Goal: Find specific page/section: Find specific page/section

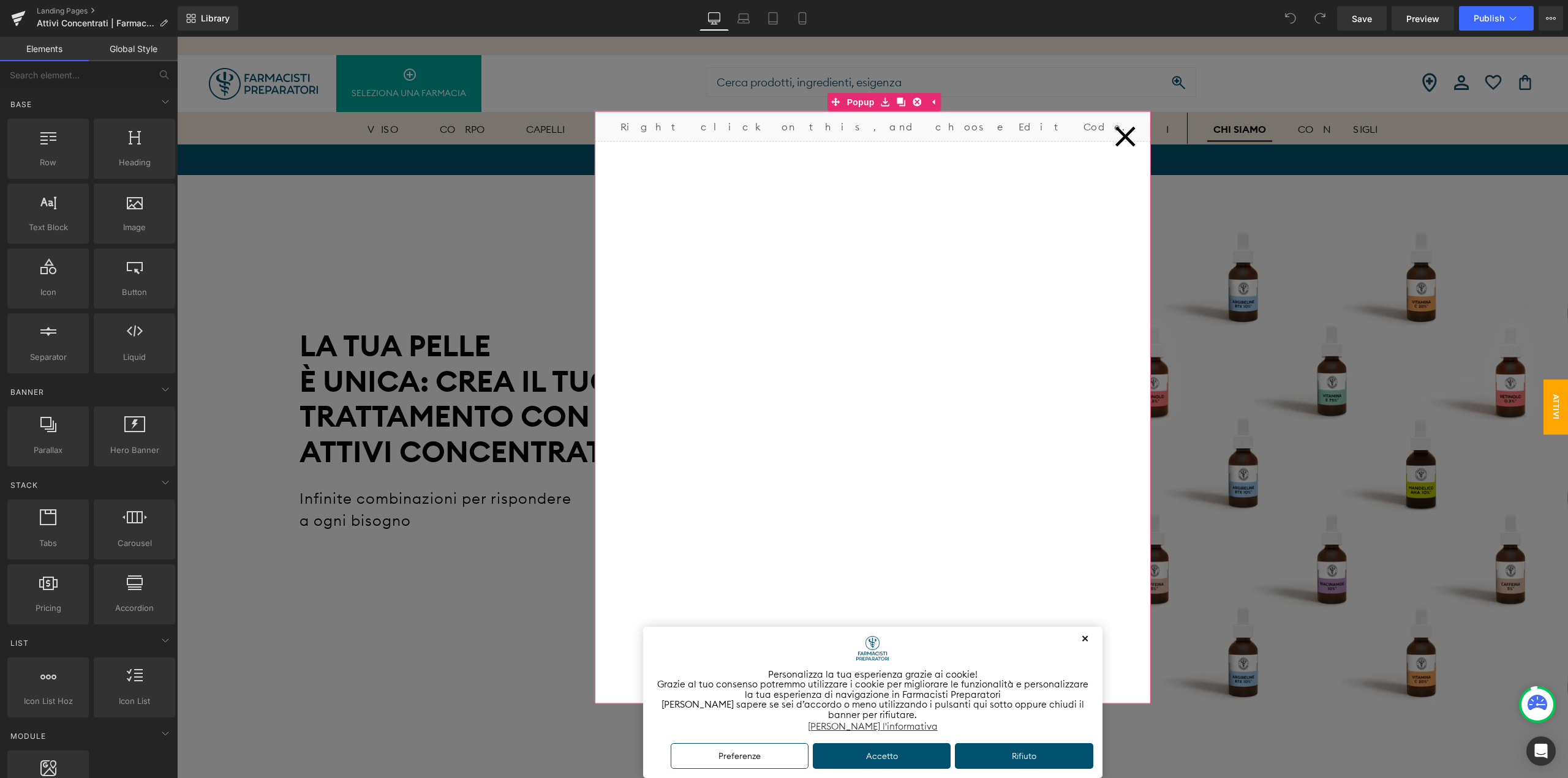
drag, startPoint x: 1105, startPoint y: 128, endPoint x: 1122, endPoint y: 137, distance: 19.2
click at [1105, 128] on div at bounding box center [1124, 135] width 46 height 46
click at [1207, 137] on link "CHI SIAMO" at bounding box center [1239, 129] width 65 height 31
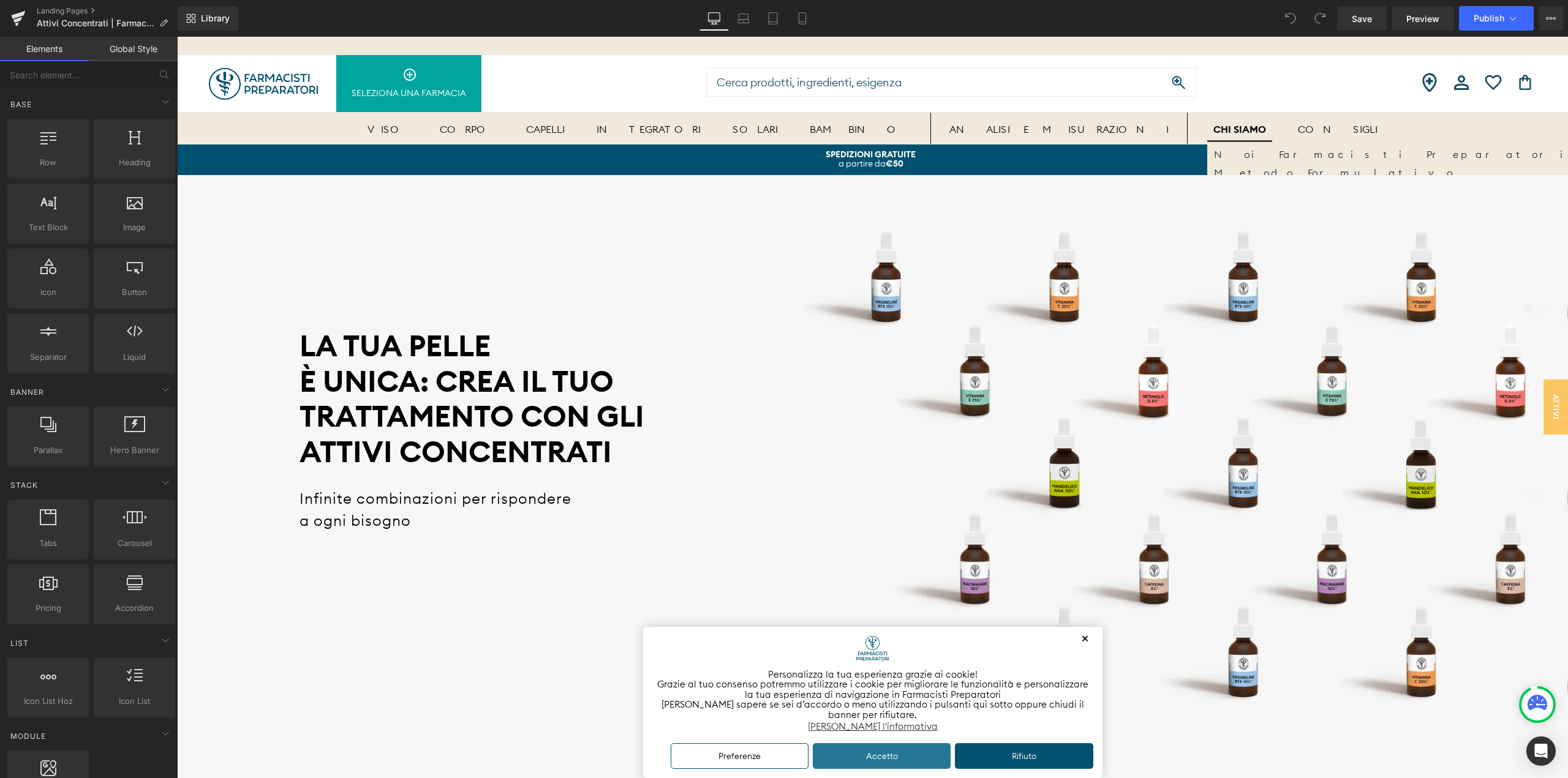
click at [916, 758] on button "Accetto" at bounding box center [881, 756] width 138 height 26
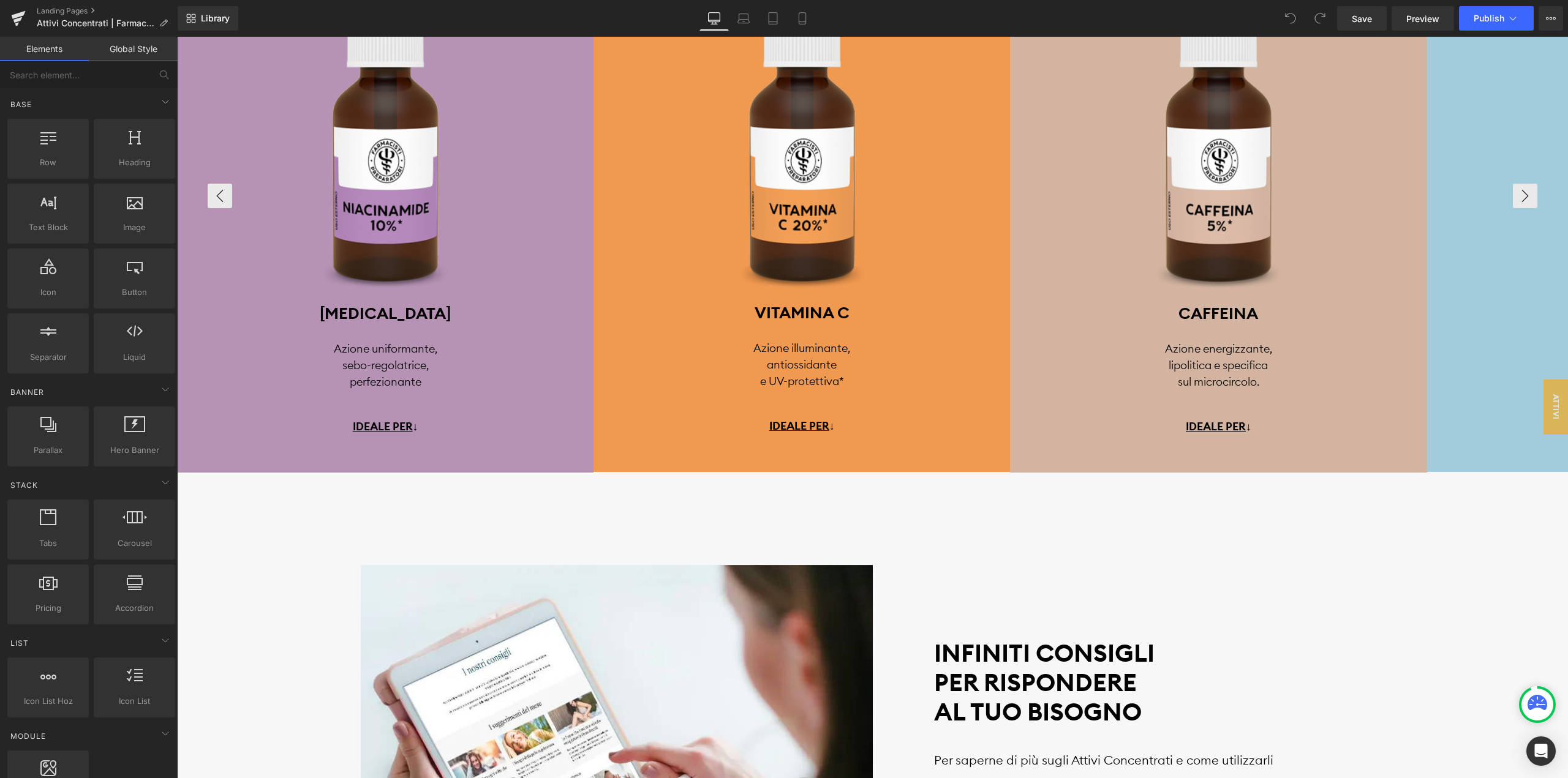
scroll to position [2939, 0]
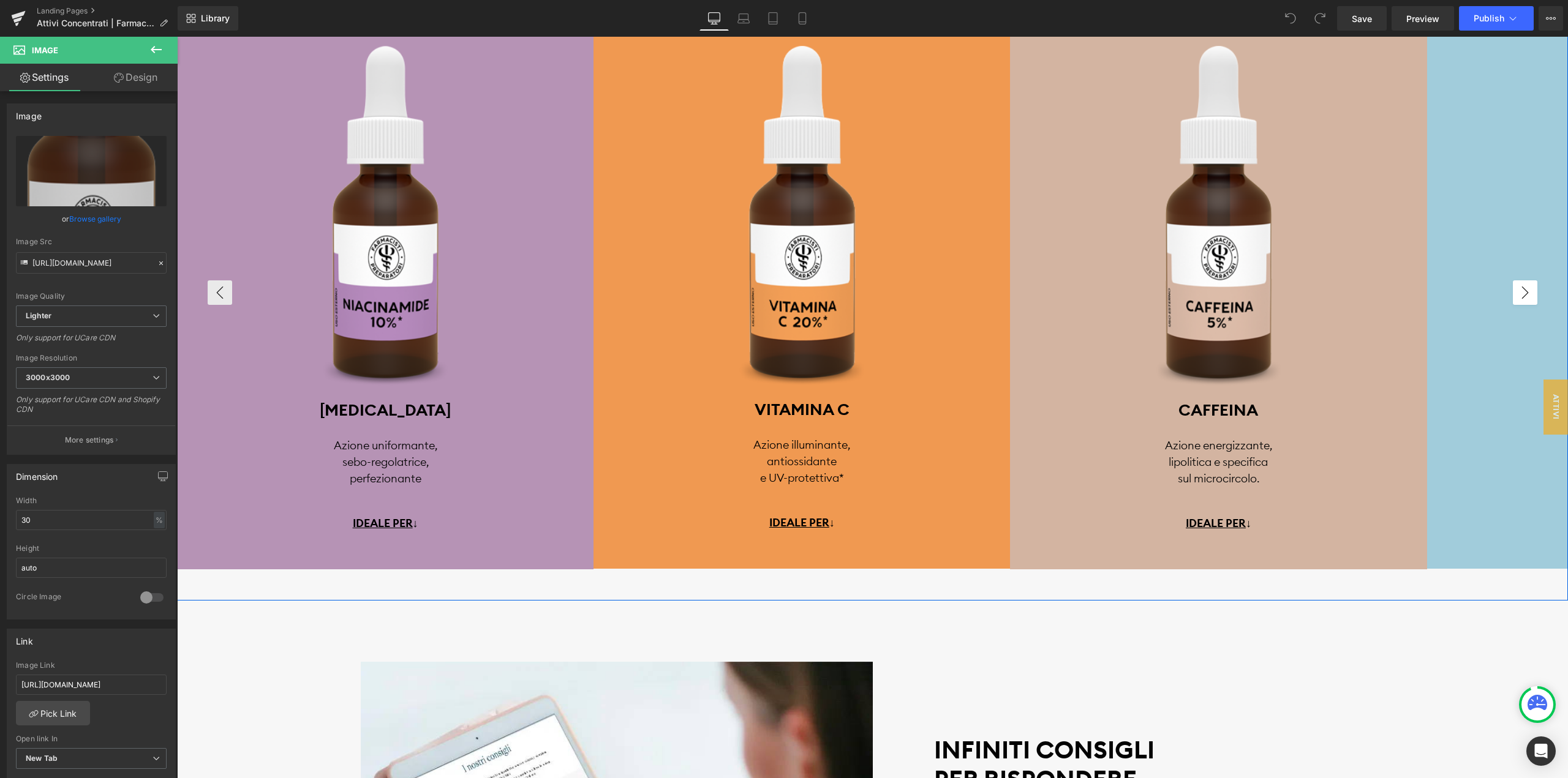
click at [1525, 298] on button "›" at bounding box center [1525, 292] width 25 height 25
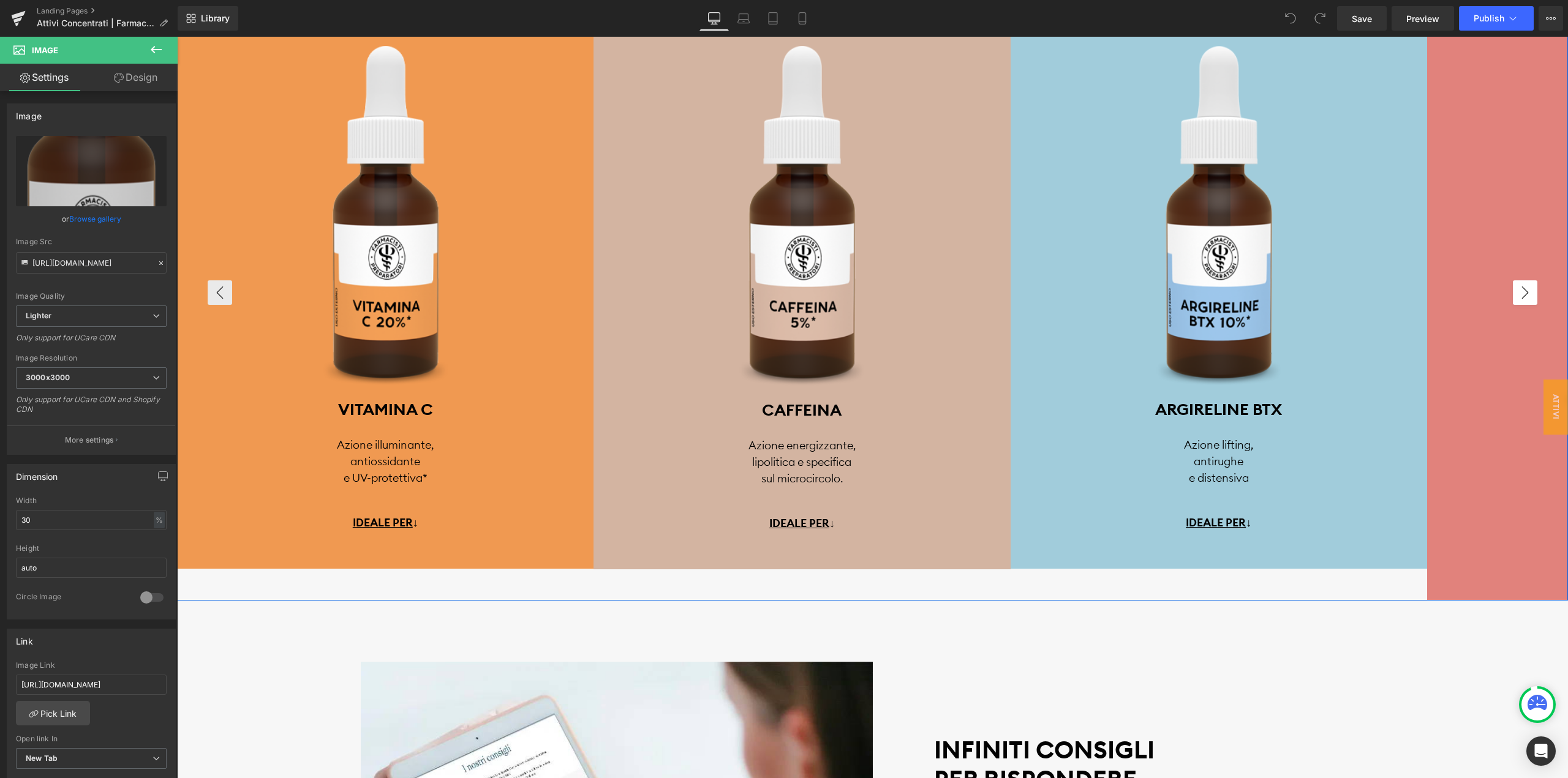
click at [1525, 298] on button "›" at bounding box center [1525, 292] width 25 height 25
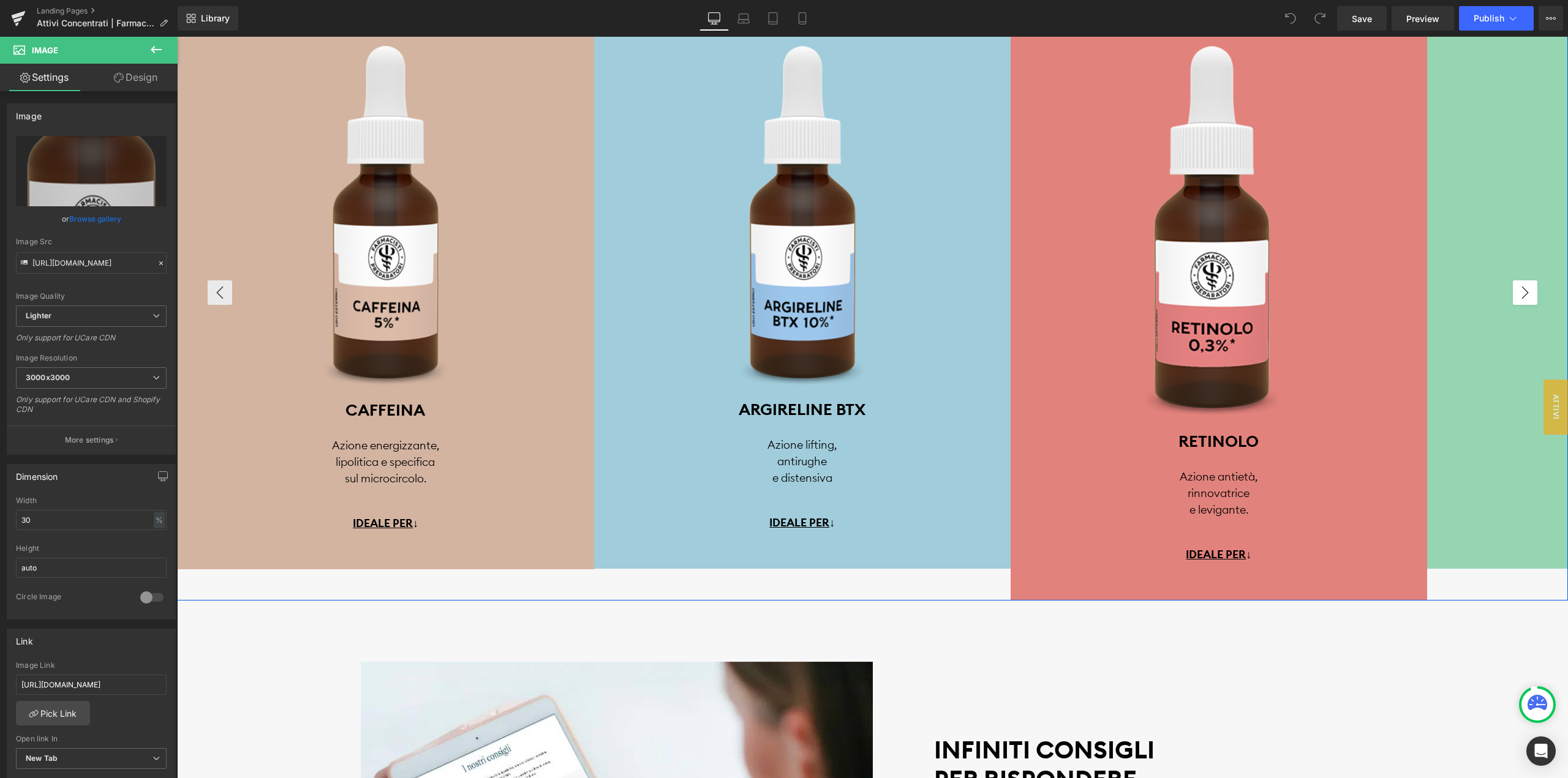
click at [1525, 298] on button "›" at bounding box center [1525, 292] width 25 height 25
click at [1520, 286] on button "›" at bounding box center [1525, 292] width 25 height 25
click at [214, 302] on button "‹" at bounding box center [219, 292] width 25 height 25
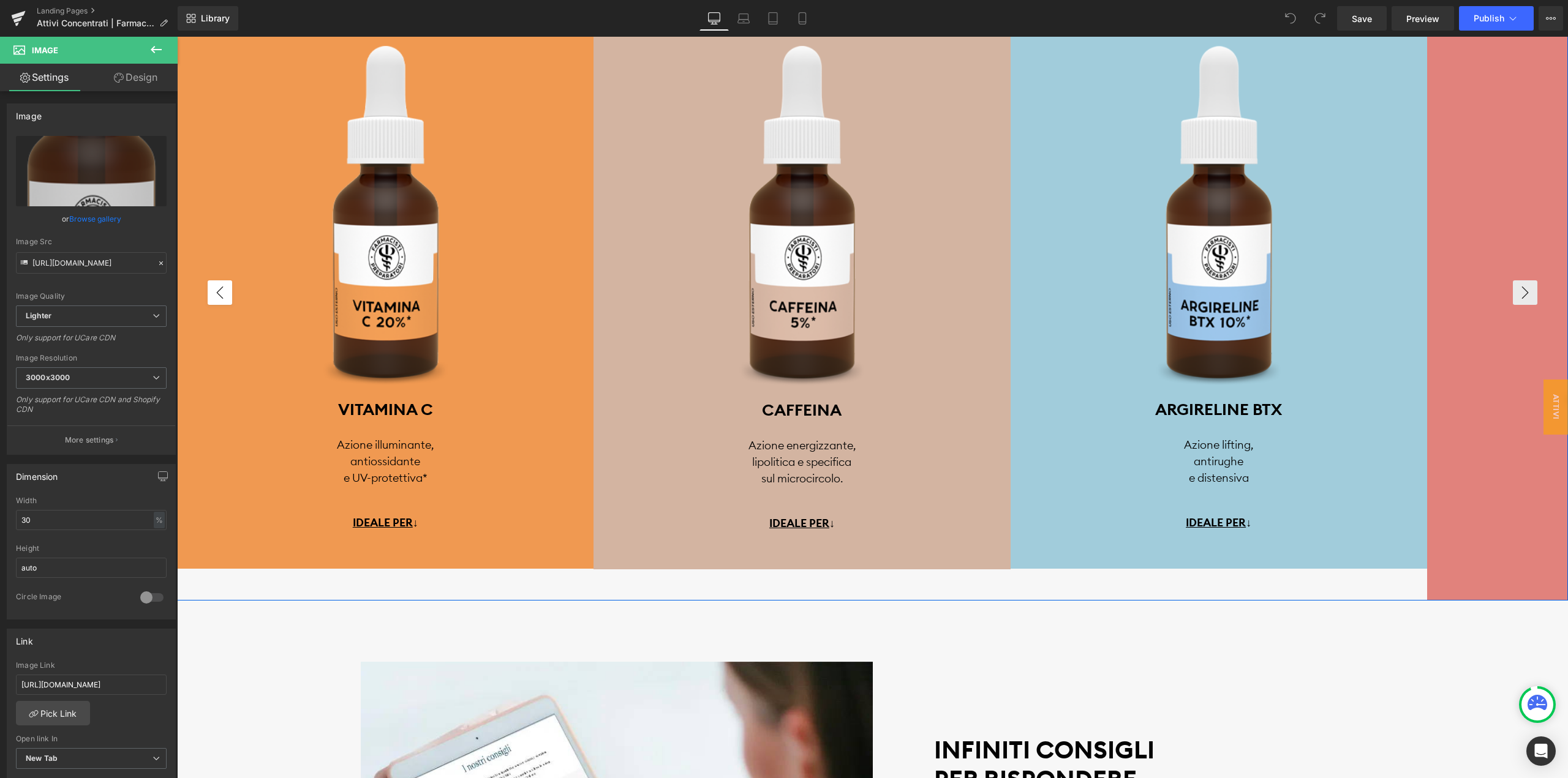
click at [214, 301] on button "‹" at bounding box center [219, 292] width 25 height 25
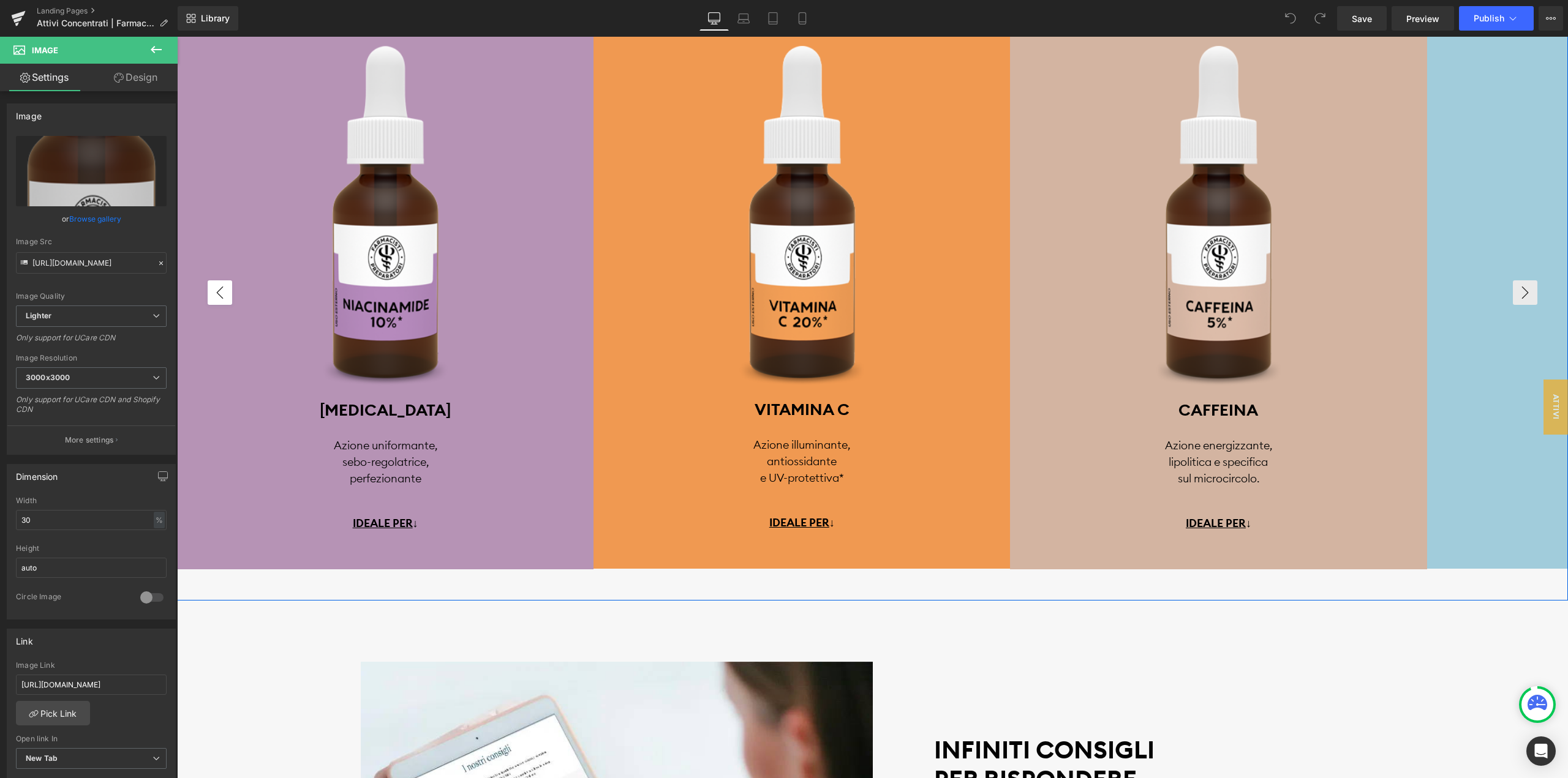
click at [214, 301] on button "‹" at bounding box center [219, 292] width 25 height 25
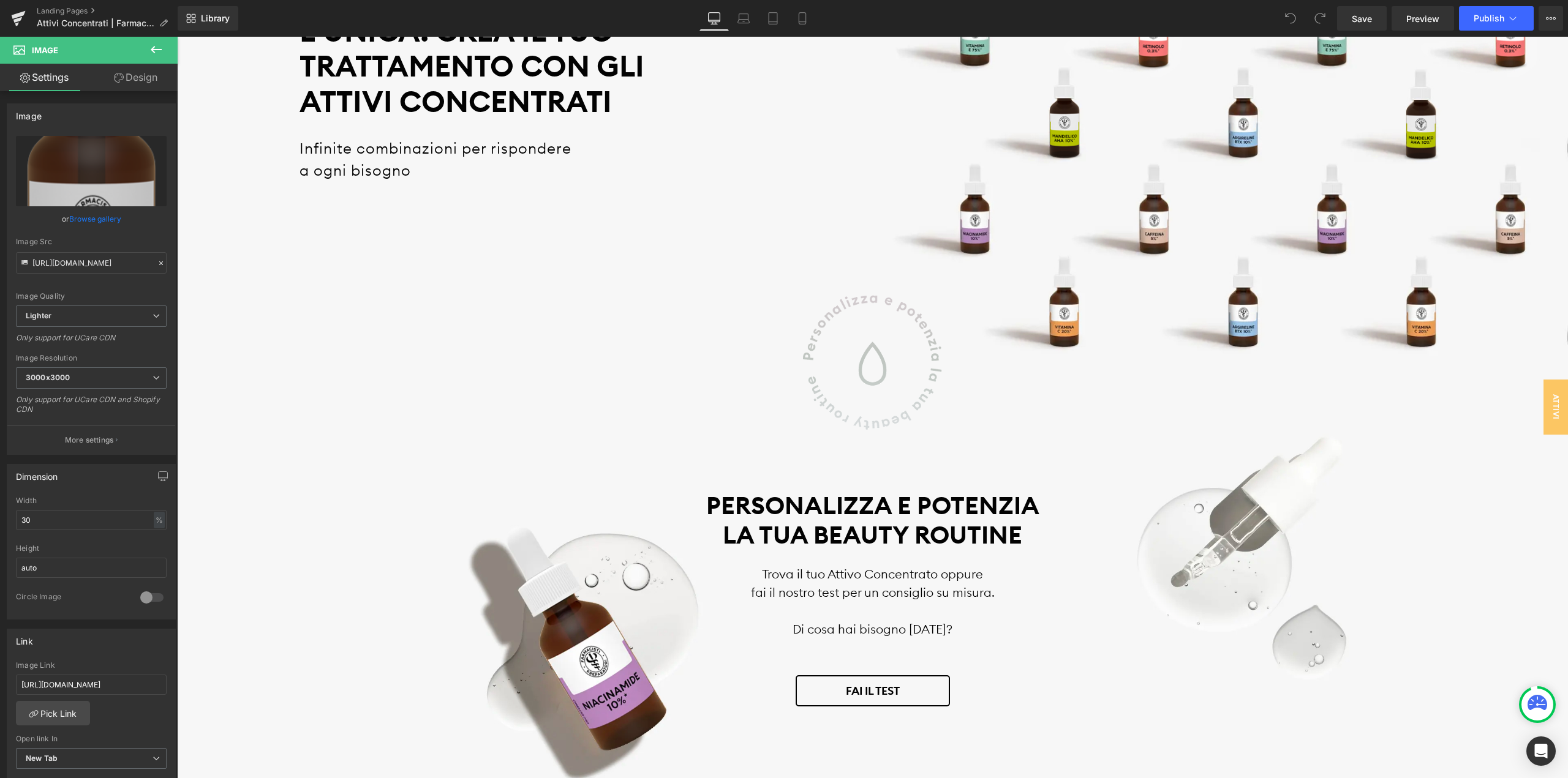
scroll to position [123, 0]
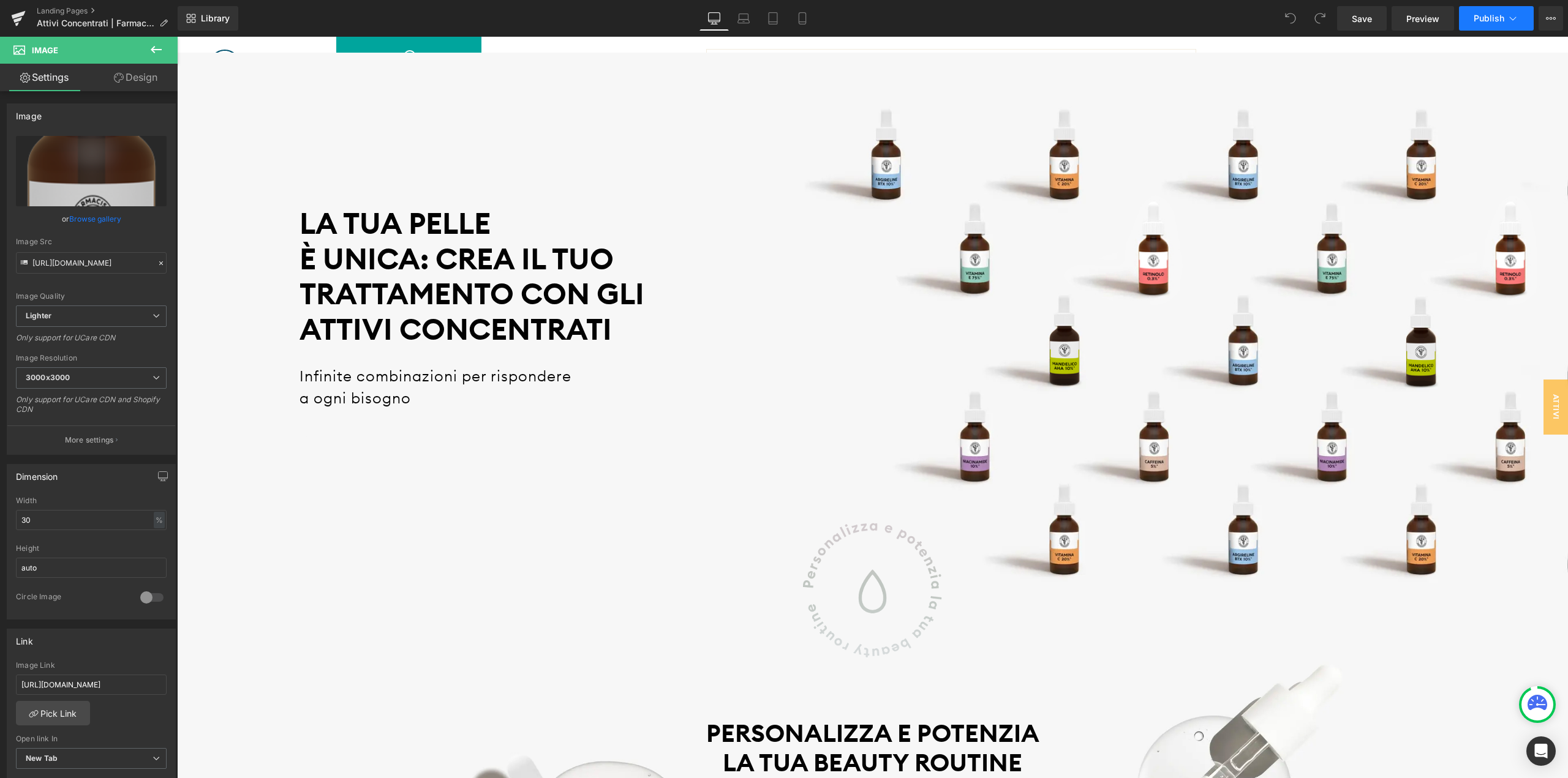
click at [1494, 15] on span "Publish" at bounding box center [1488, 18] width 31 height 10
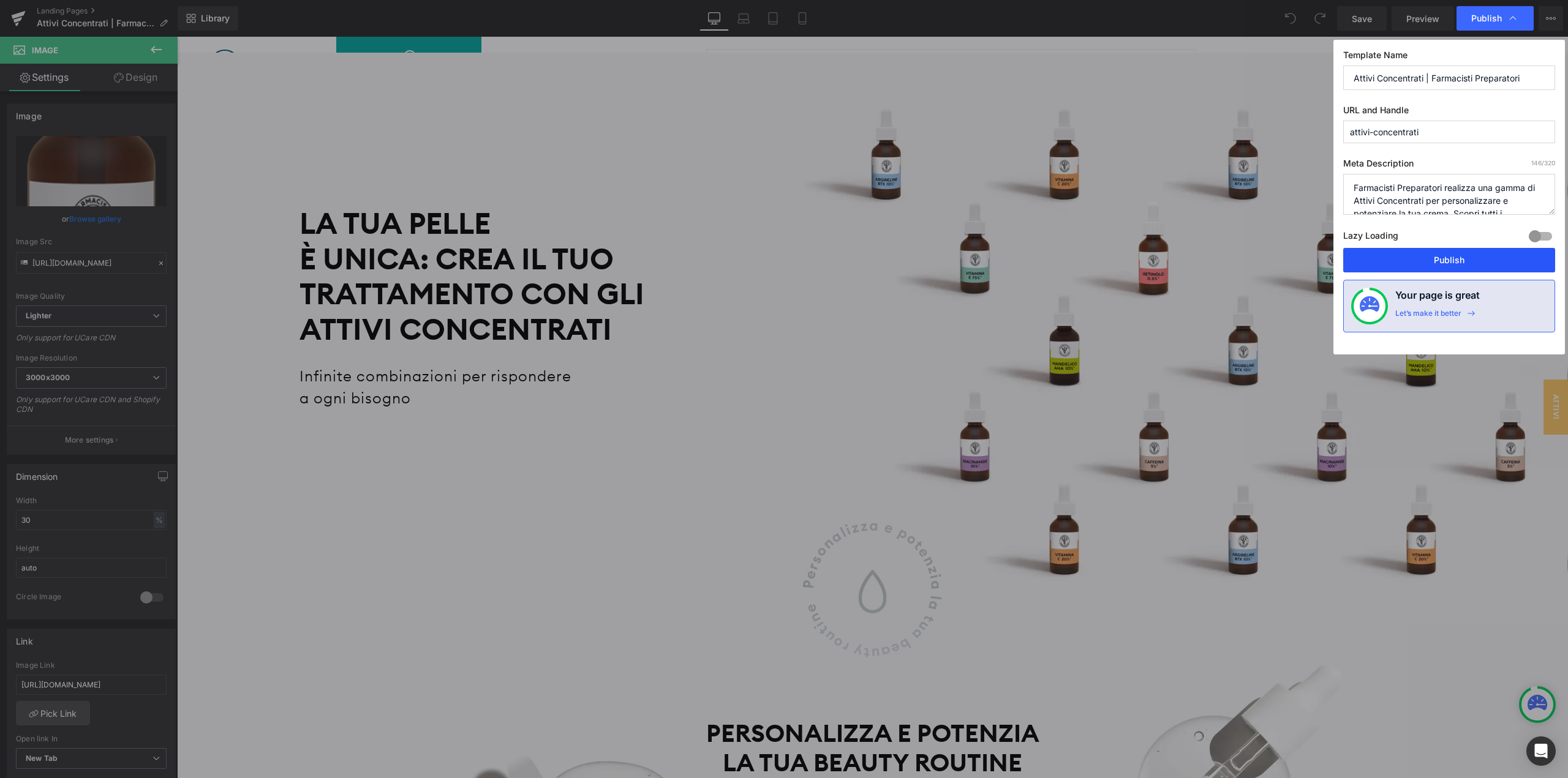
drag, startPoint x: 1433, startPoint y: 254, endPoint x: 685, endPoint y: 389, distance: 760.1
click at [1433, 254] on button "Publish" at bounding box center [1448, 260] width 212 height 25
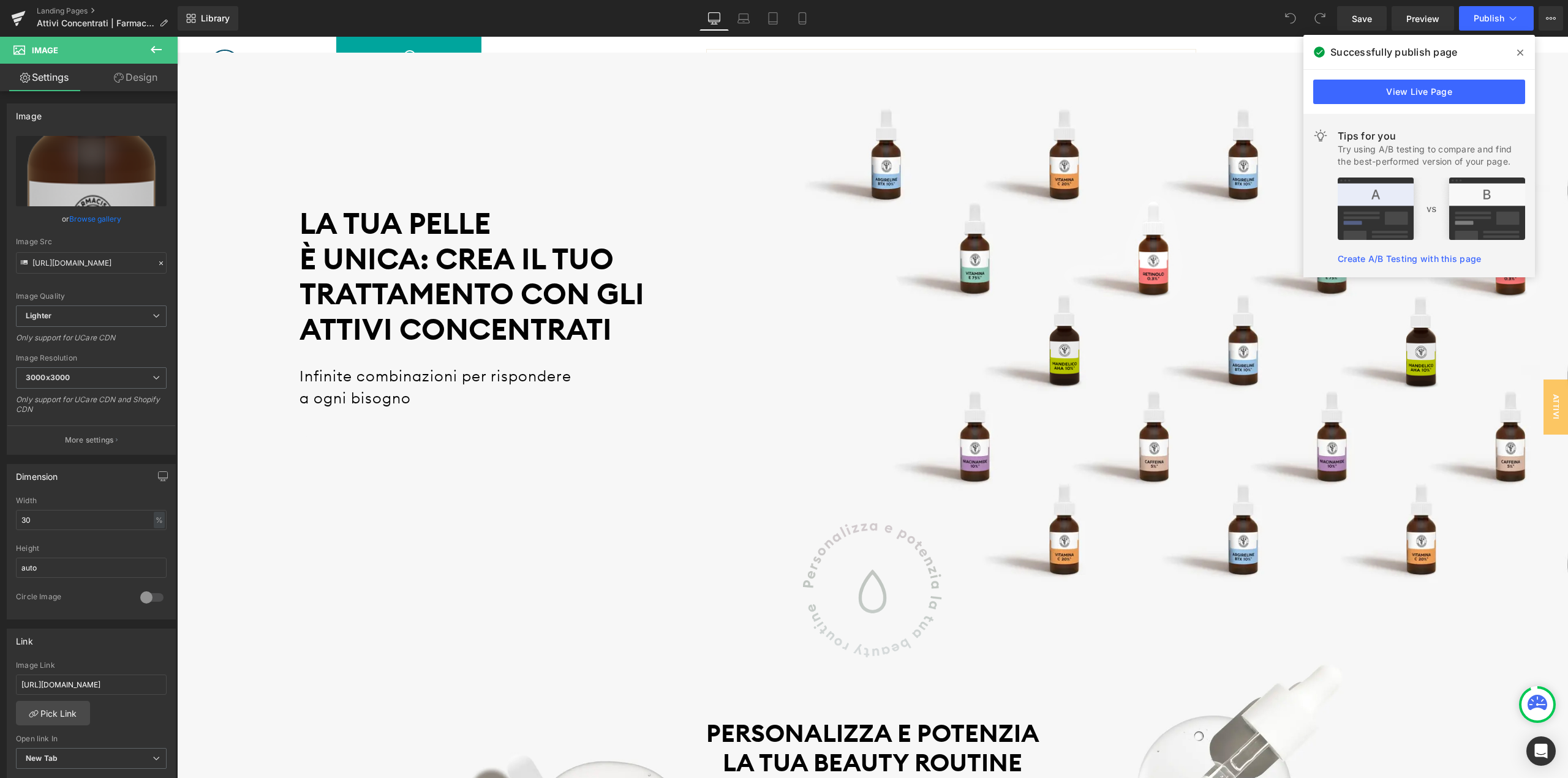
drag, startPoint x: 1521, startPoint y: 54, endPoint x: 1298, endPoint y: 4, distance: 228.5
click at [1521, 54] on icon at bounding box center [1520, 52] width 6 height 6
